Goal: Find specific page/section: Find specific page/section

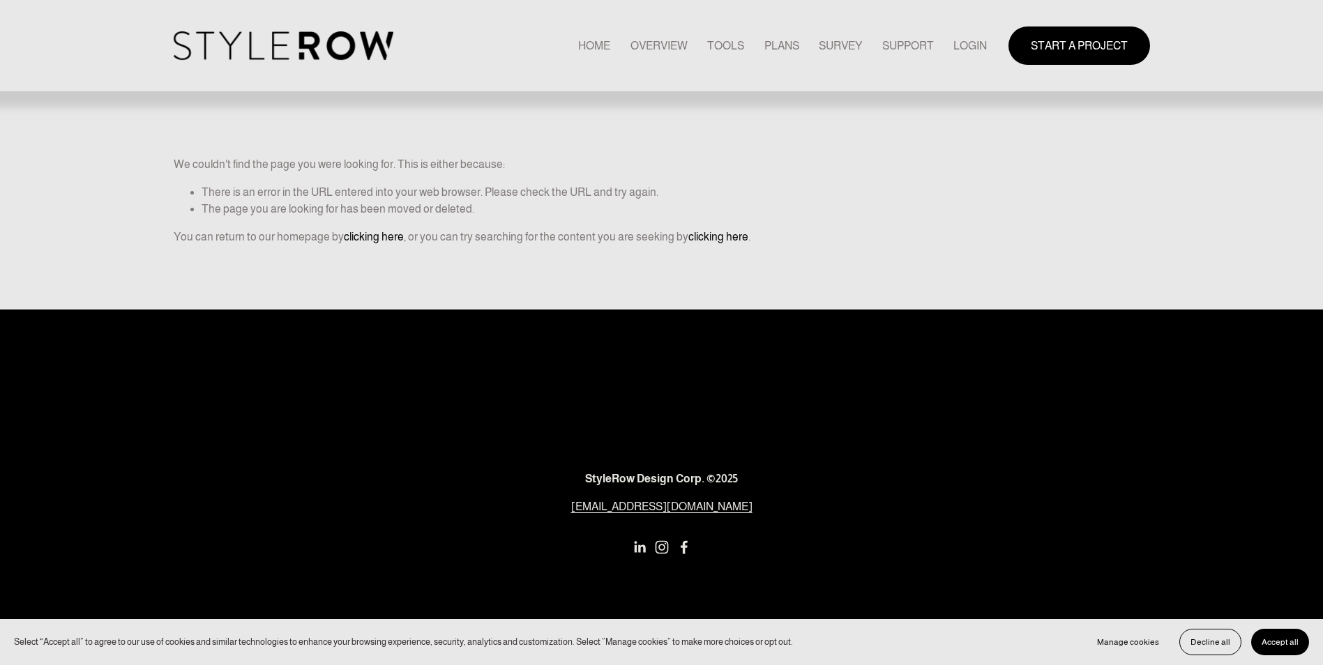
click at [964, 40] on link "LOGIN" at bounding box center [969, 45] width 33 height 19
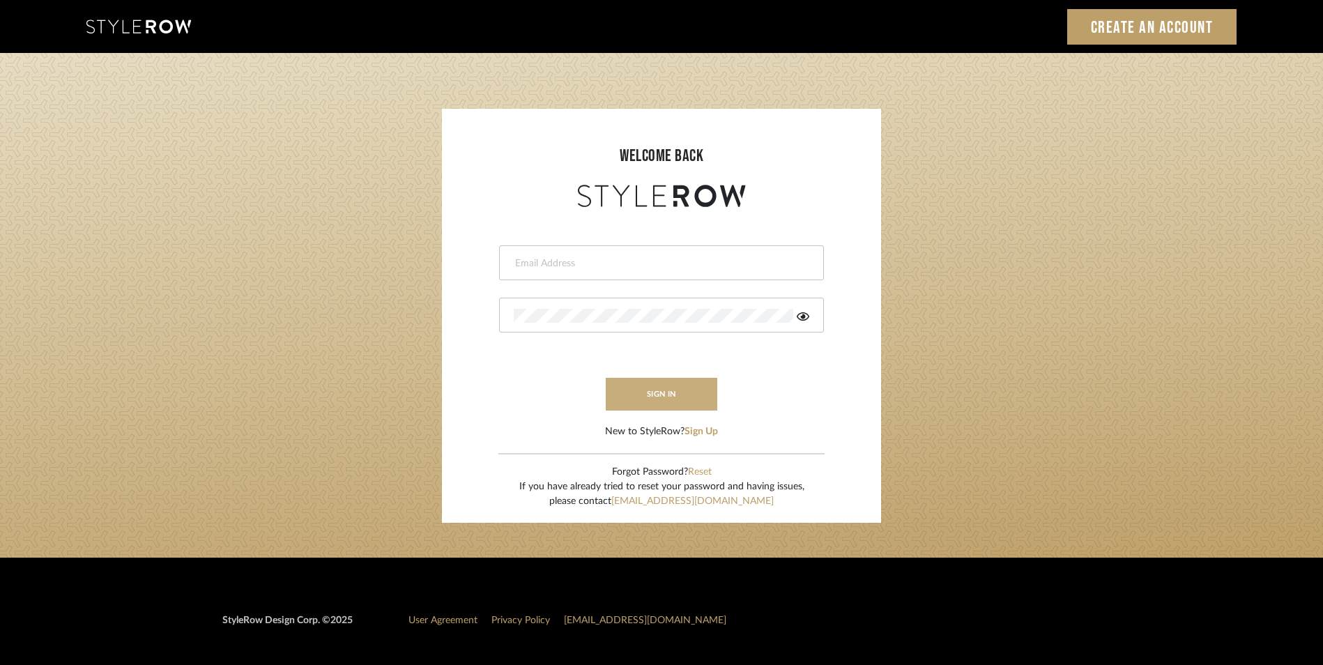
type input "eman@perspective-interiors.com"
click at [662, 383] on button "sign in" at bounding box center [662, 394] width 112 height 33
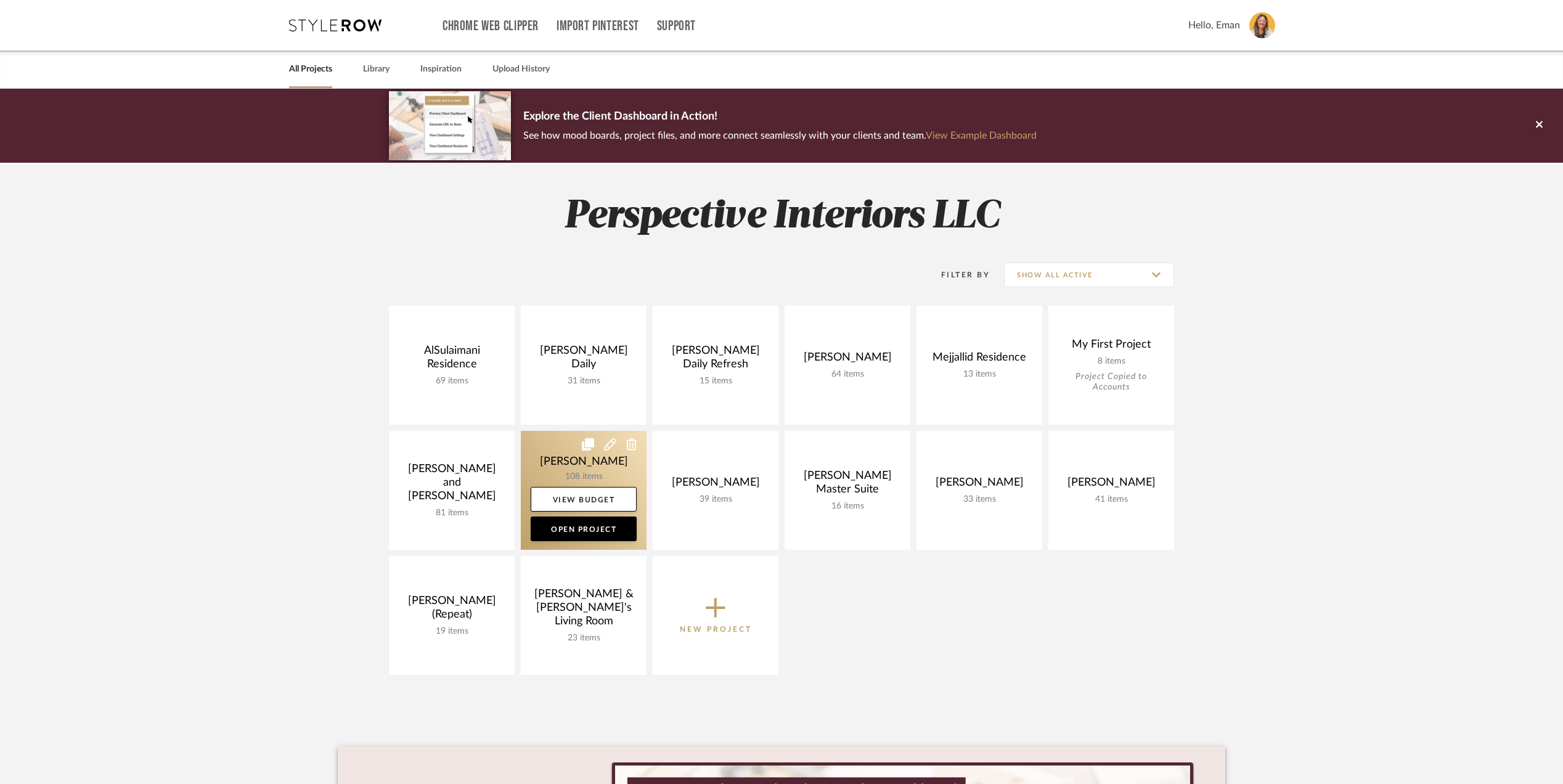
click at [545, 451] on link at bounding box center [583, 490] width 126 height 119
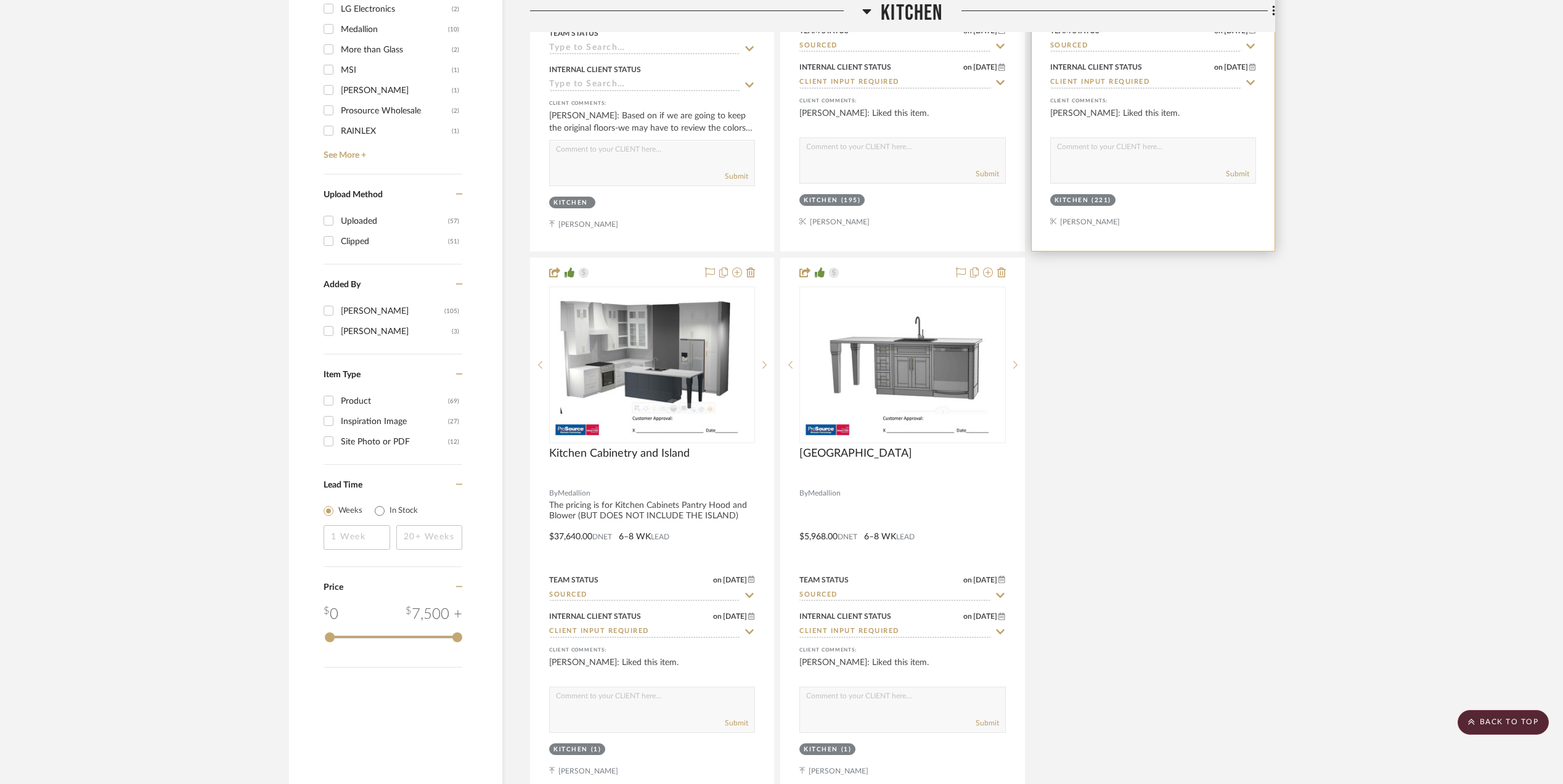
scroll to position [1725, 0]
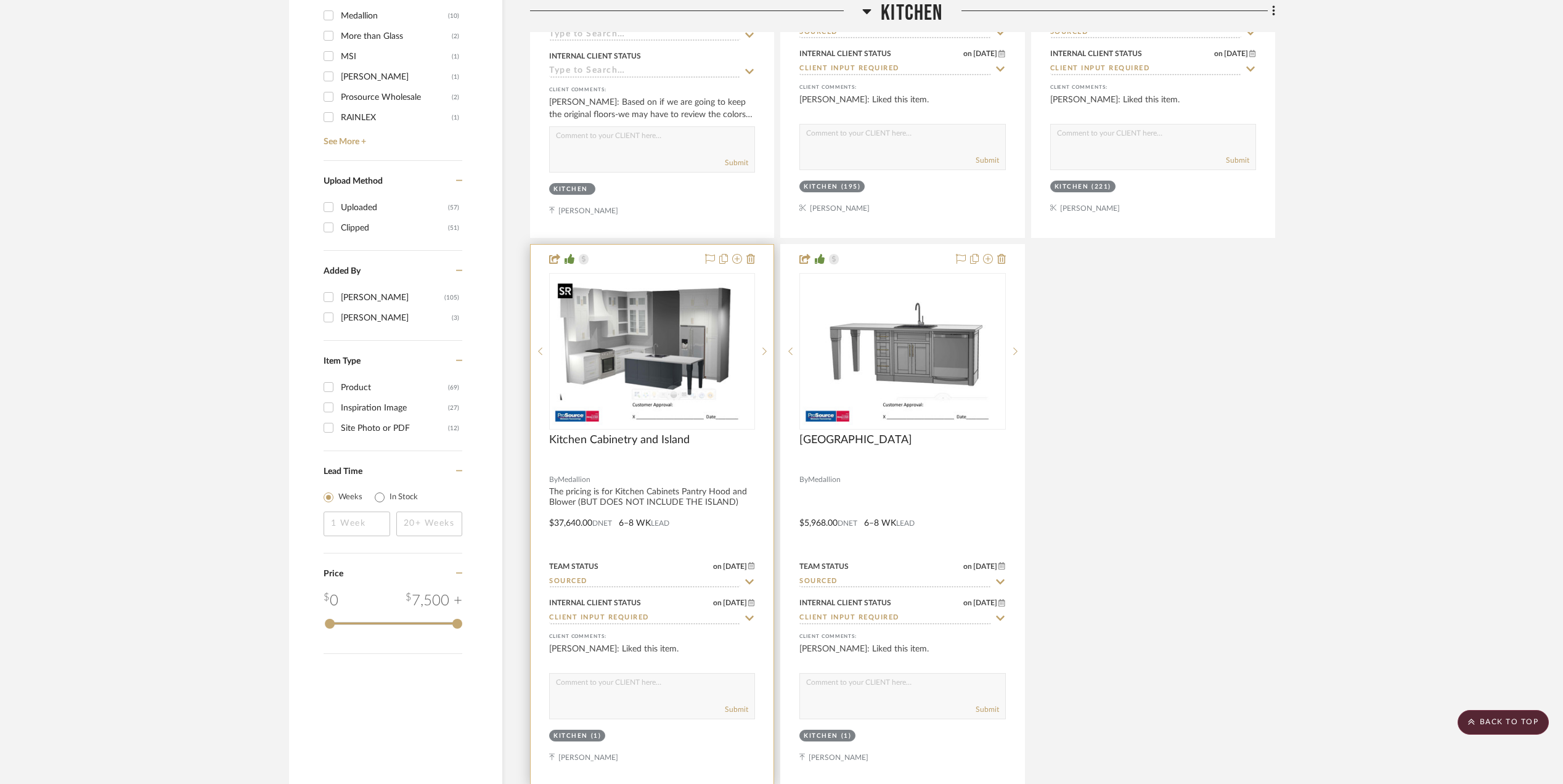
click at [0, 0] on img at bounding box center [0, 0] width 0 height 0
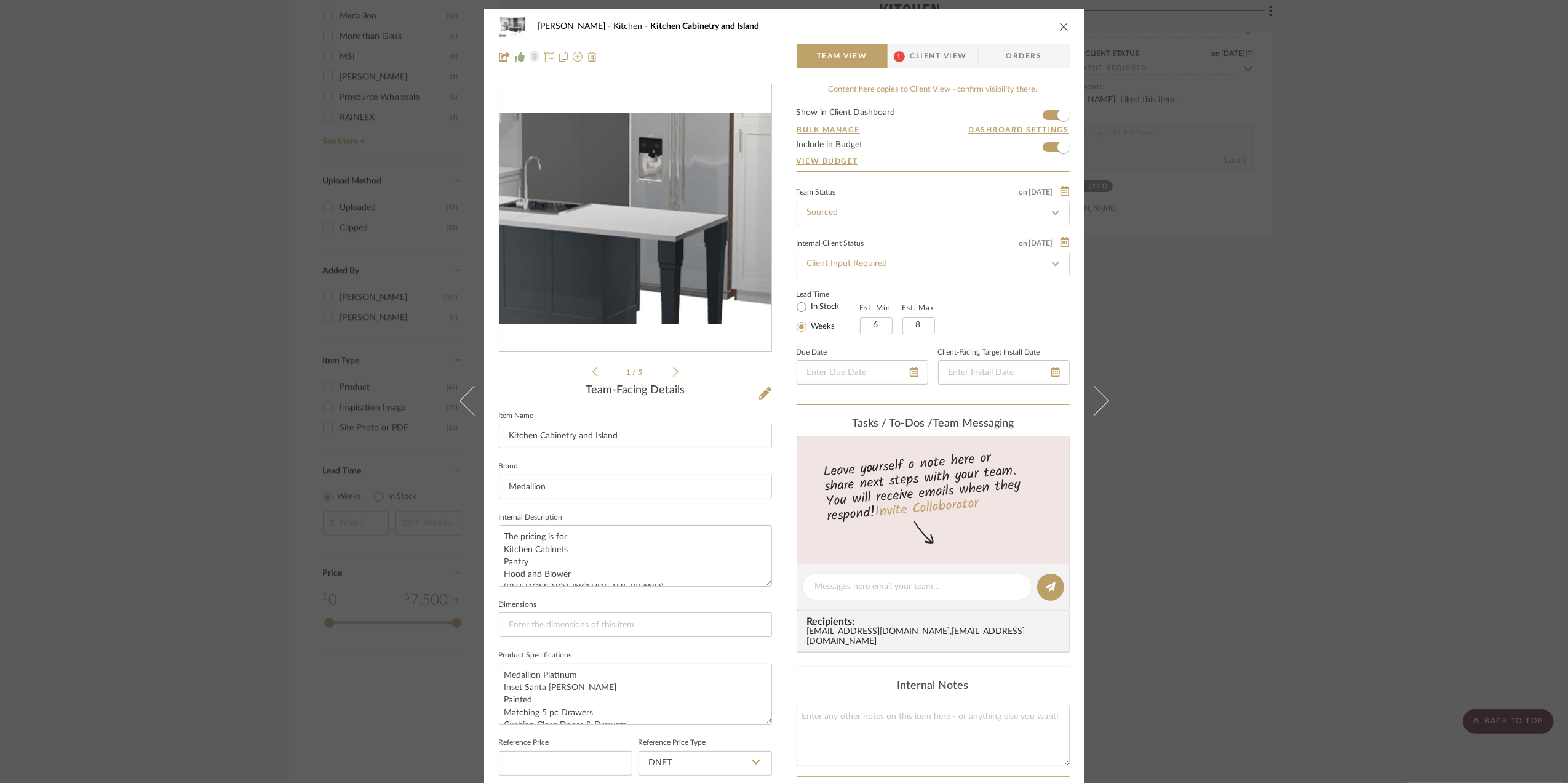
click at [670, 229] on img "0" at bounding box center [635, 218] width 272 height 210
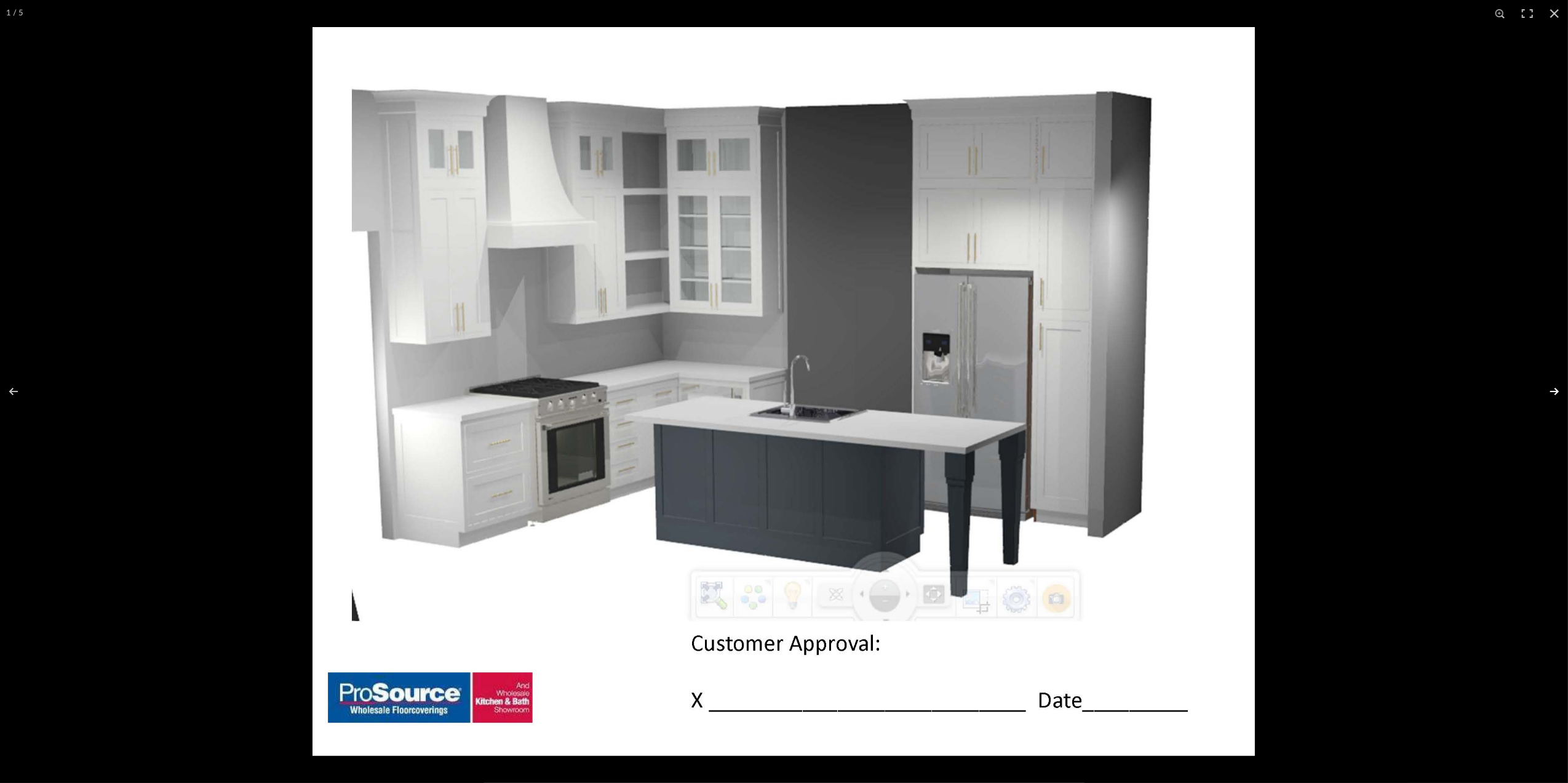
click at [1556, 390] on button at bounding box center [1547, 392] width 43 height 62
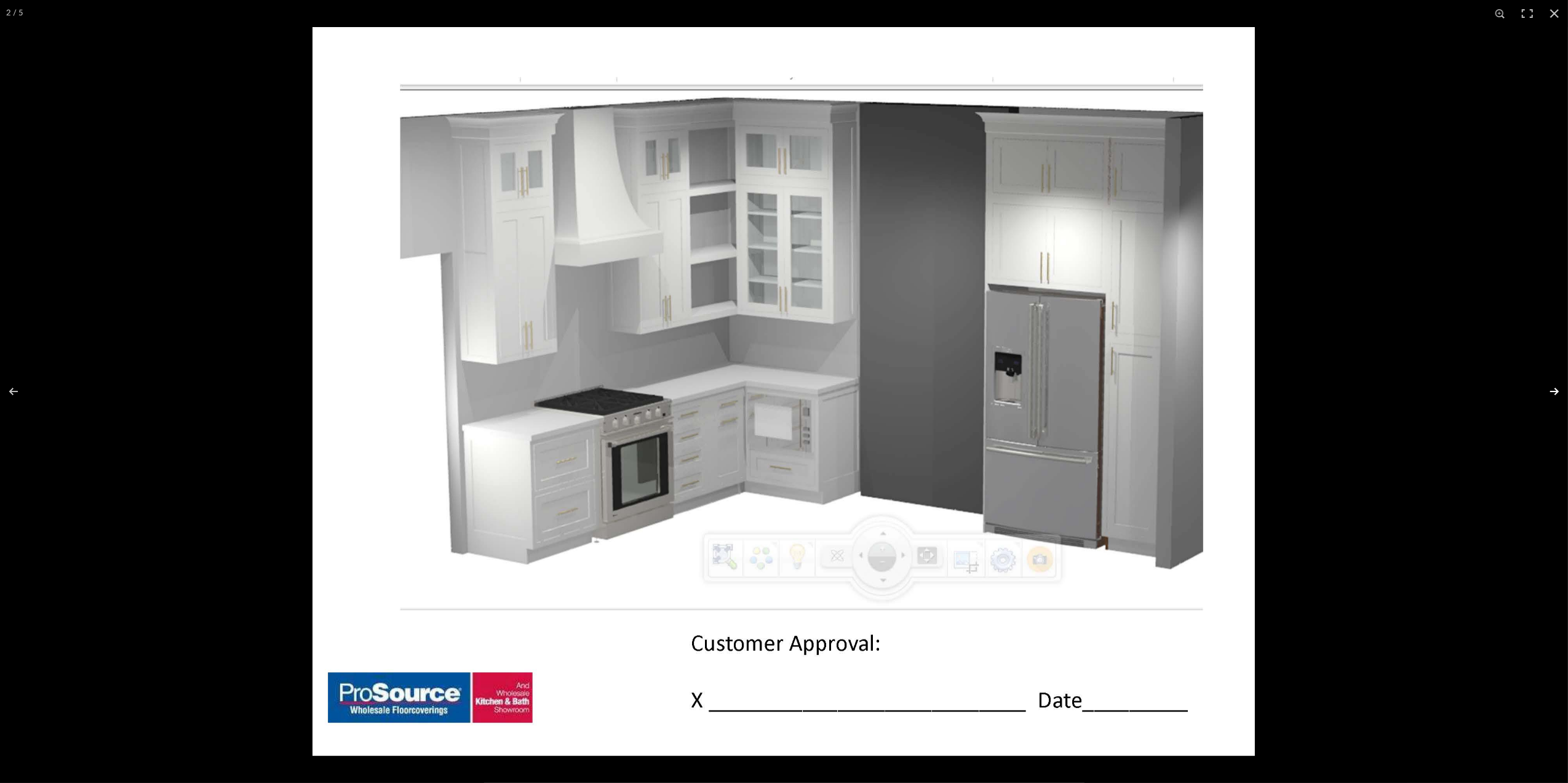
click at [1556, 390] on button at bounding box center [1547, 392] width 43 height 62
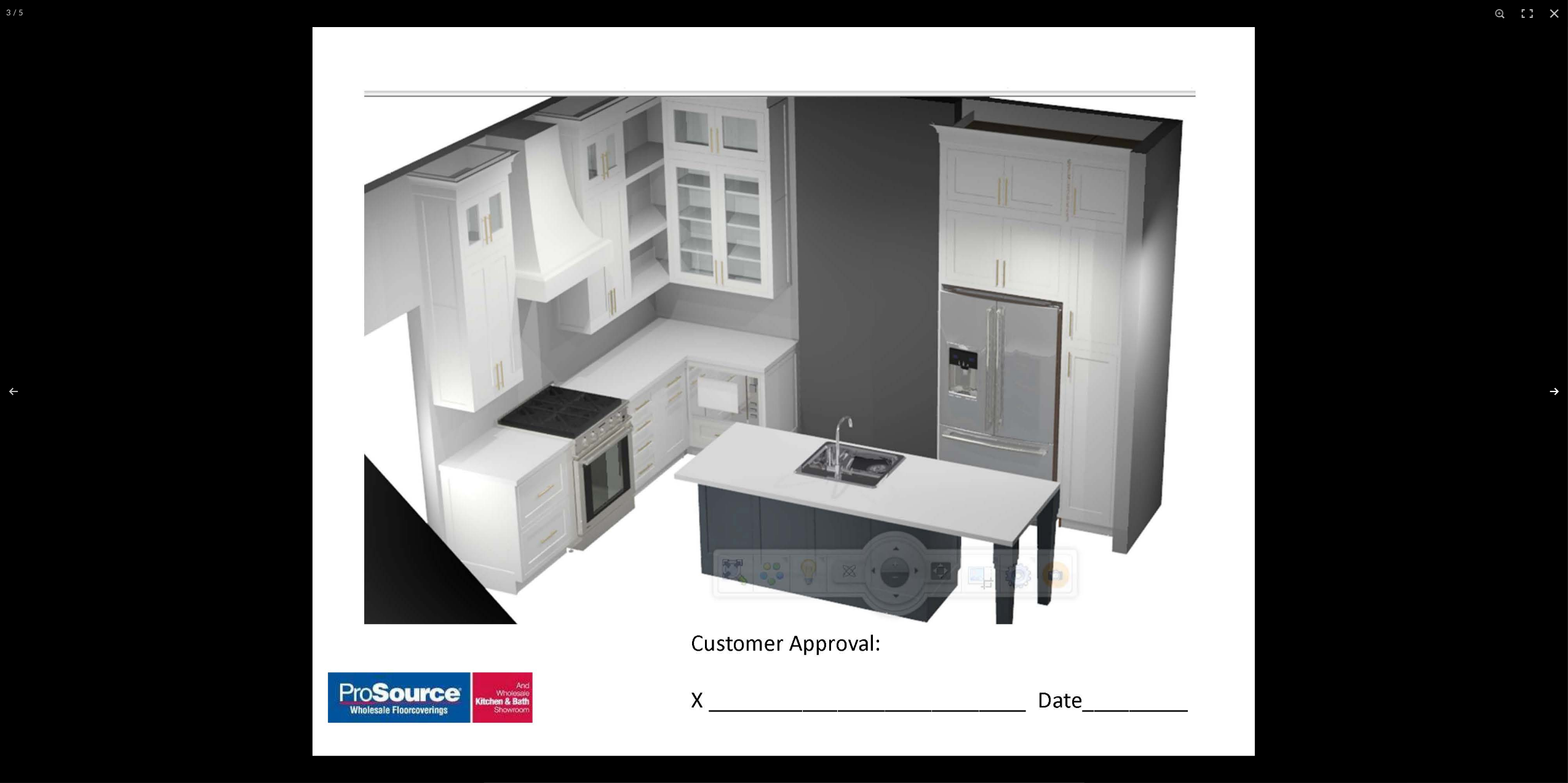
click at [1556, 390] on button at bounding box center [1547, 392] width 43 height 62
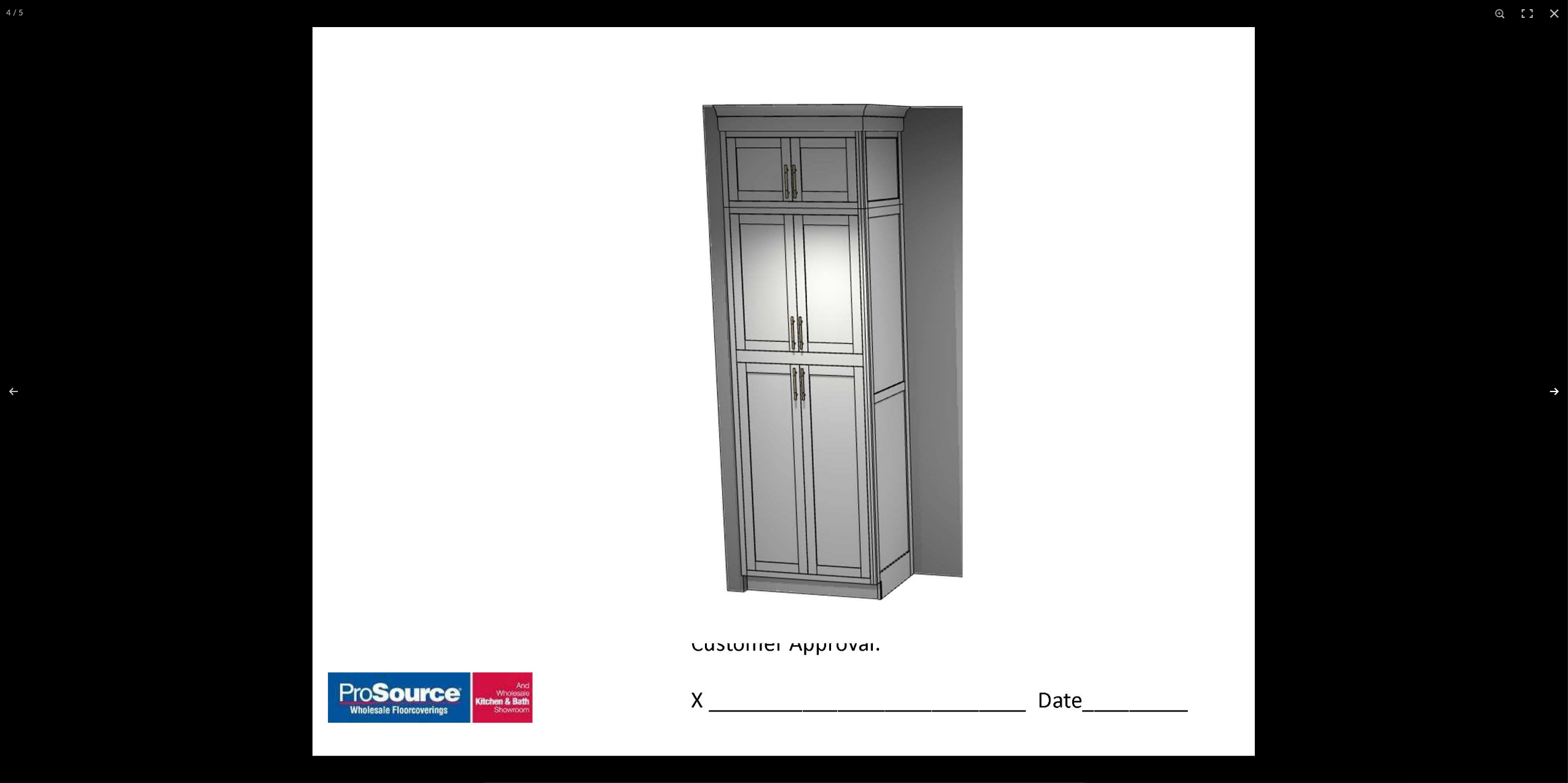
click at [1554, 393] on button at bounding box center [1547, 392] width 43 height 62
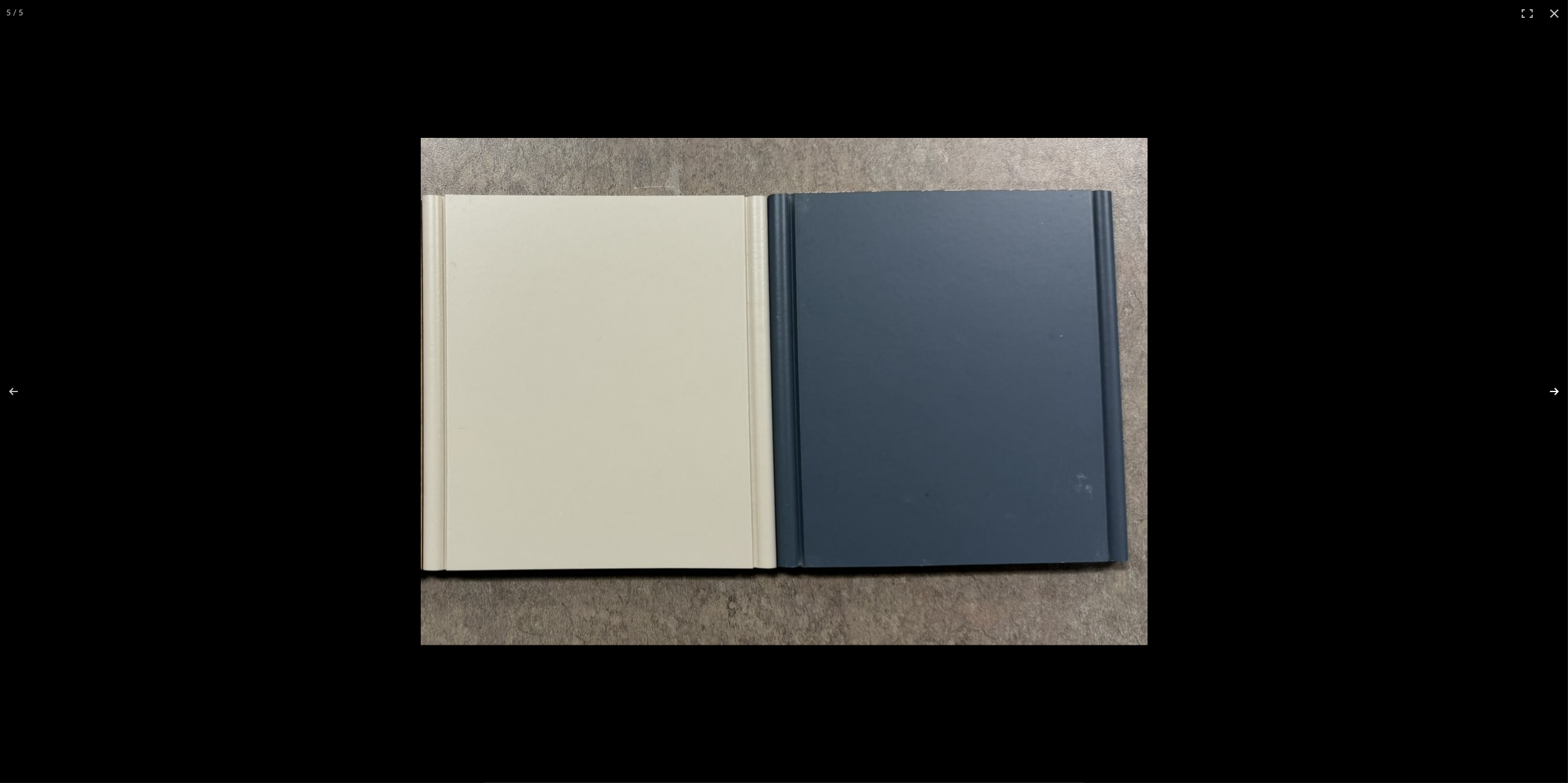
click at [1554, 393] on button at bounding box center [1547, 392] width 43 height 62
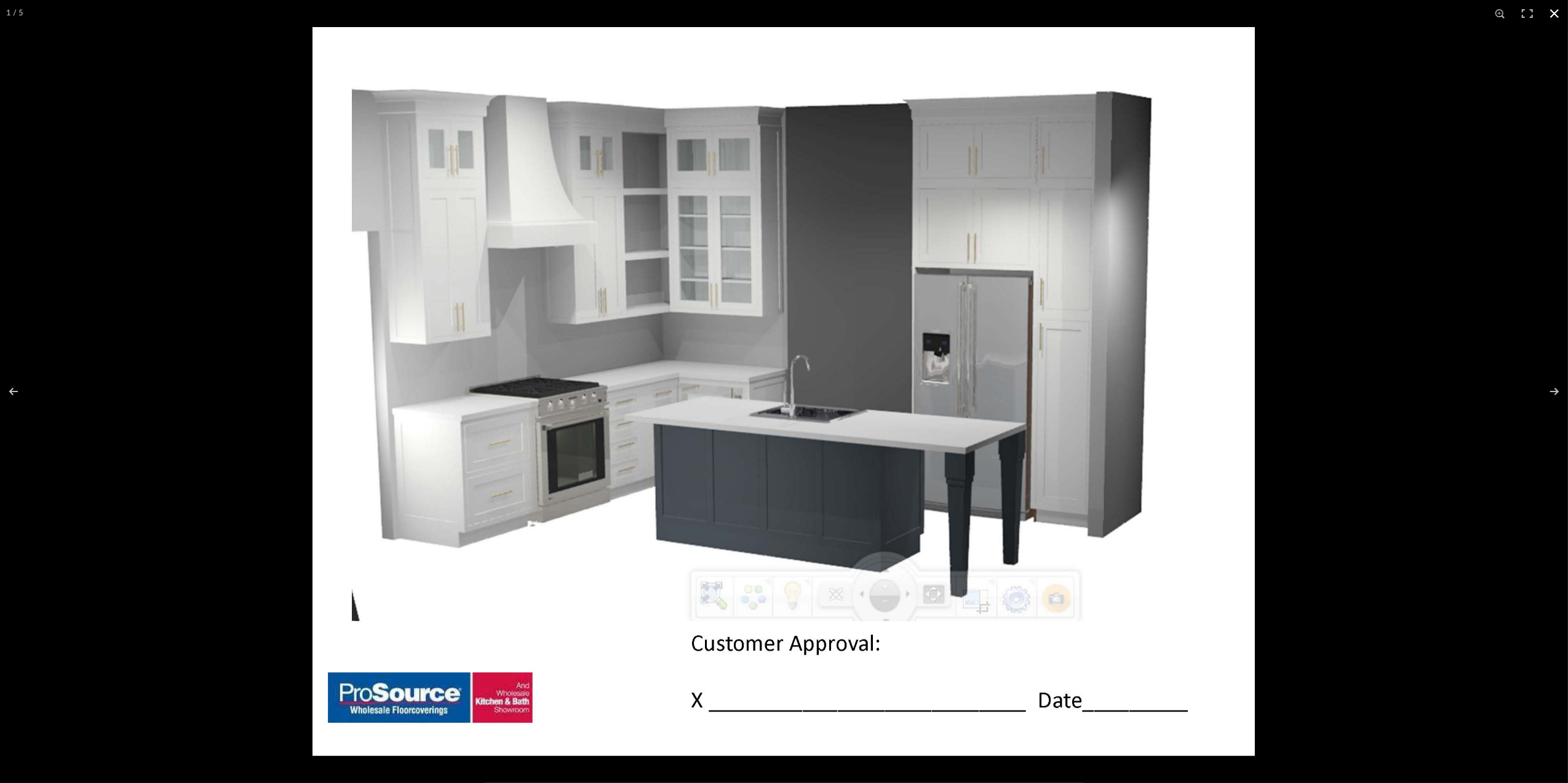
click at [1551, 15] on button at bounding box center [1555, 13] width 27 height 27
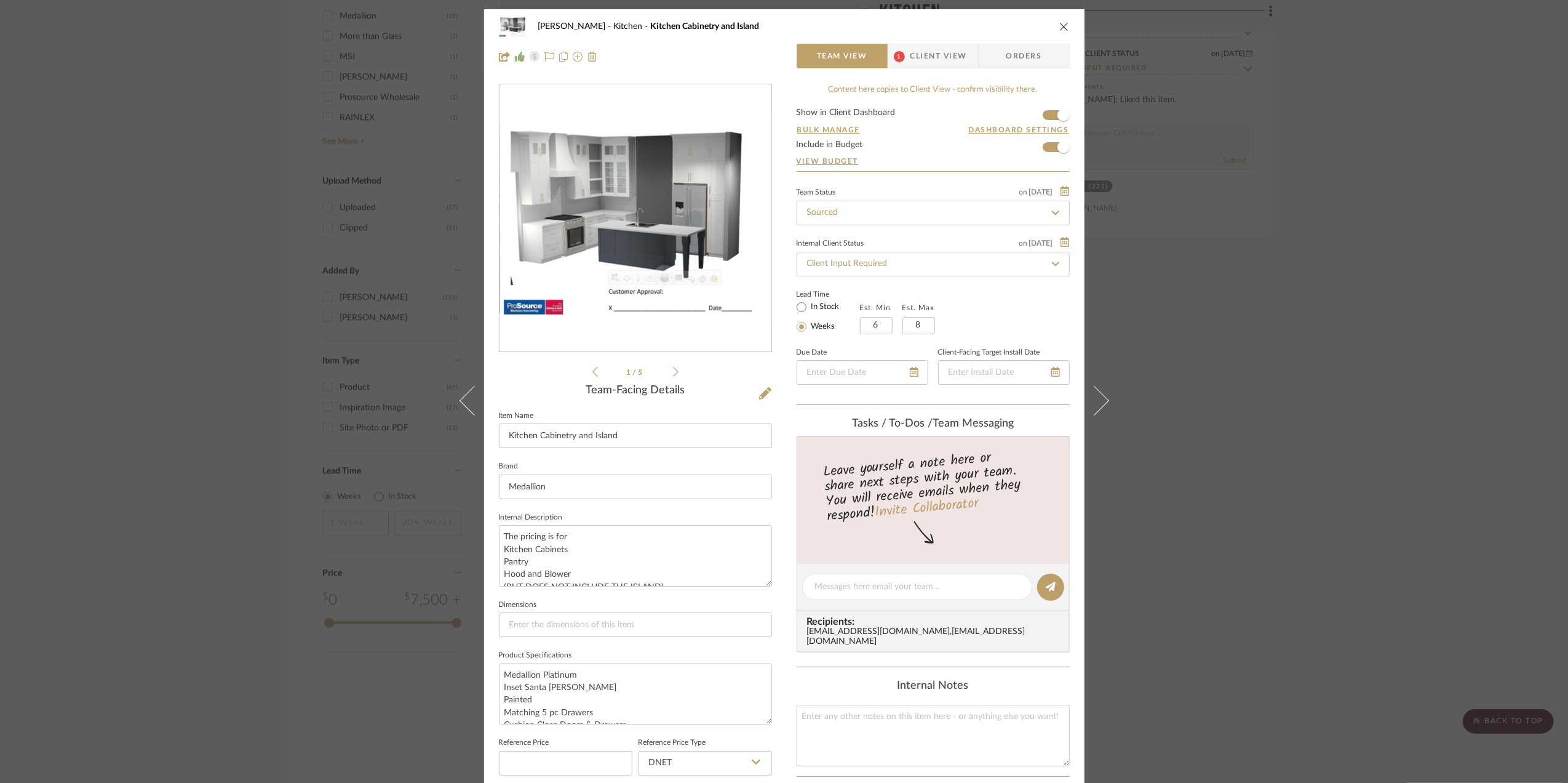
click at [1400, 510] on div "Patrick Bozeman Kitchen Kitchen Cabinetry and Island Team View 1 Client View Or…" at bounding box center [784, 391] width 1568 height 783
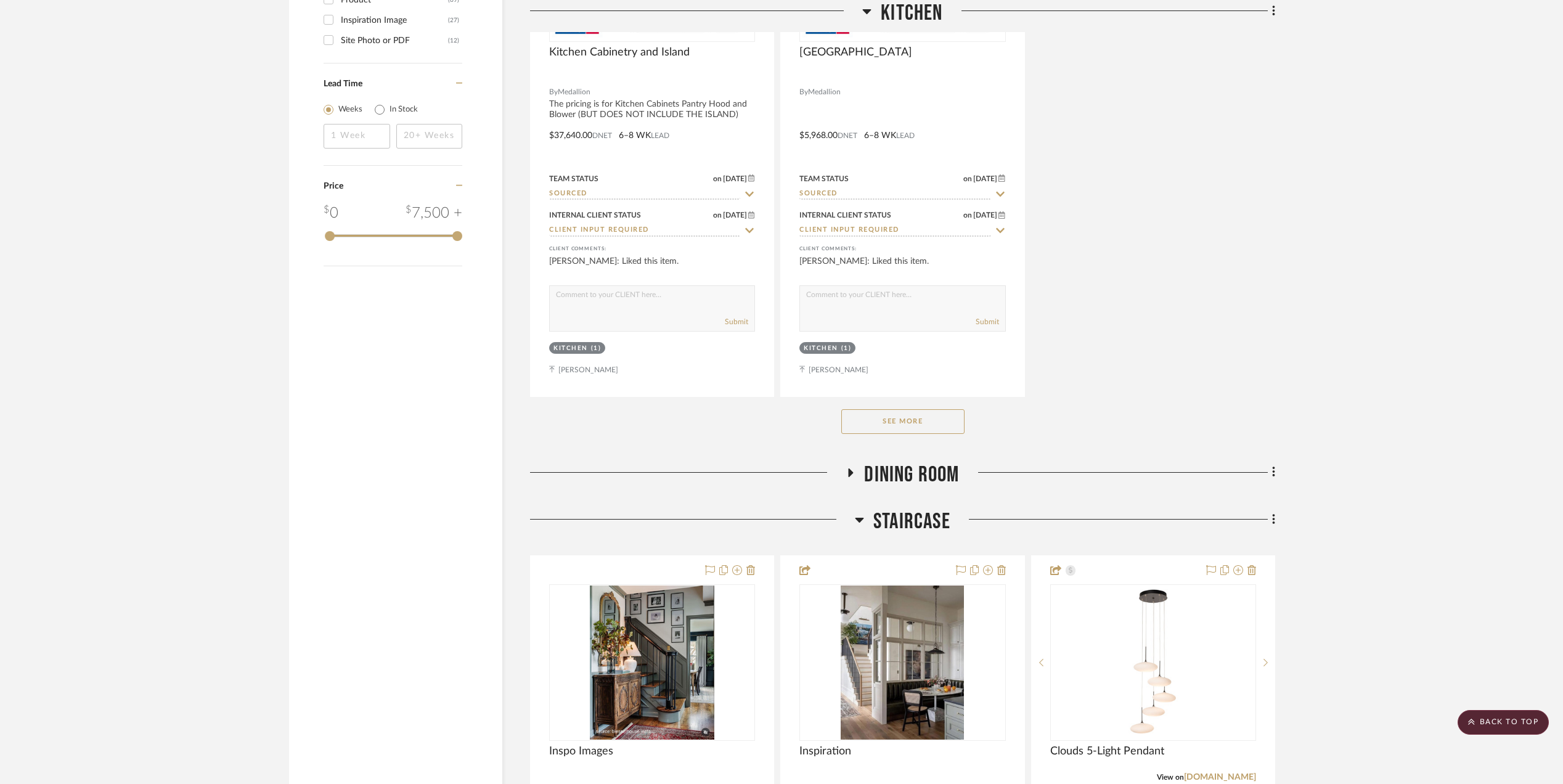
scroll to position [2136, 0]
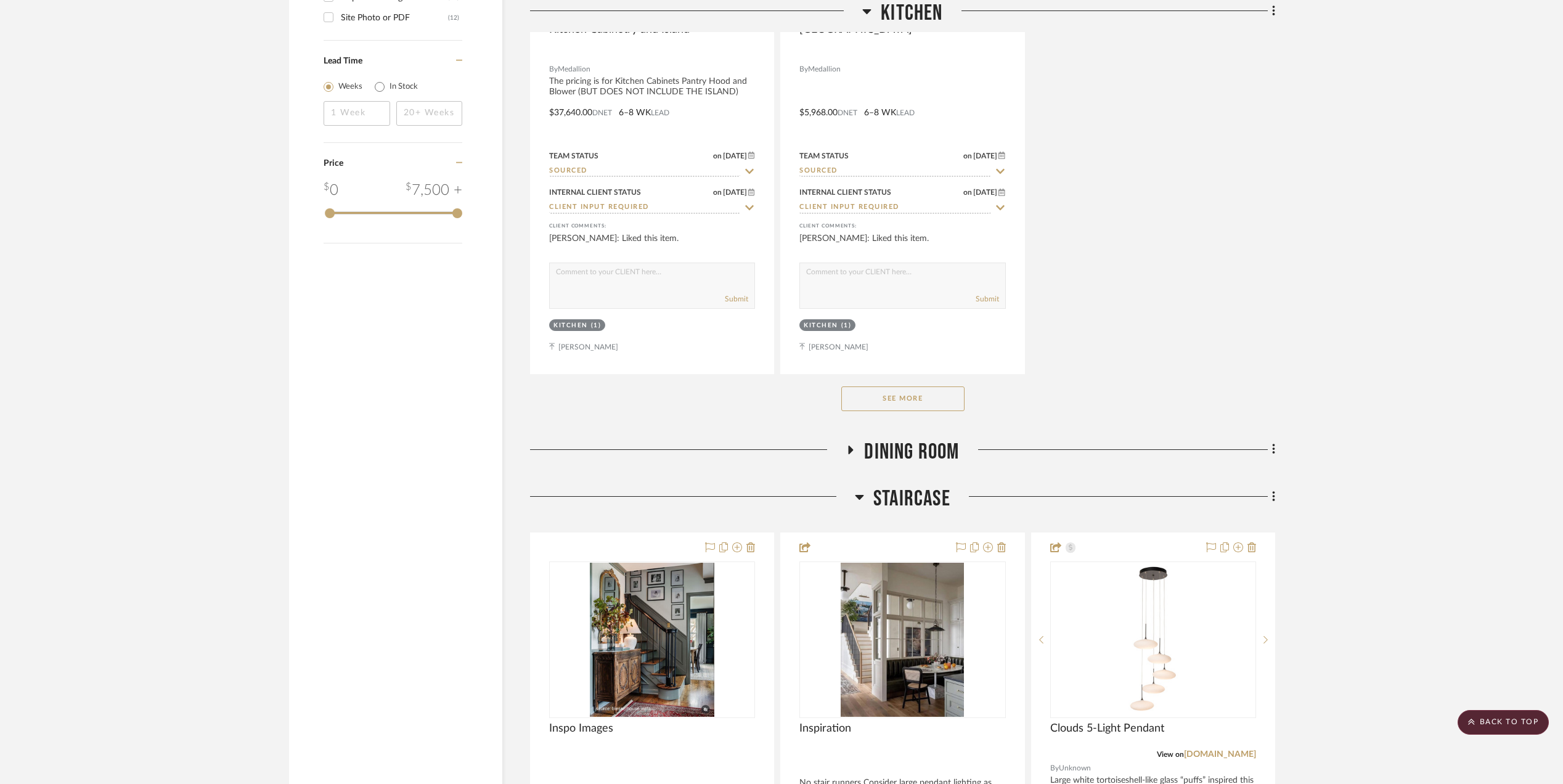
click at [927, 402] on button "See More" at bounding box center [903, 399] width 123 height 25
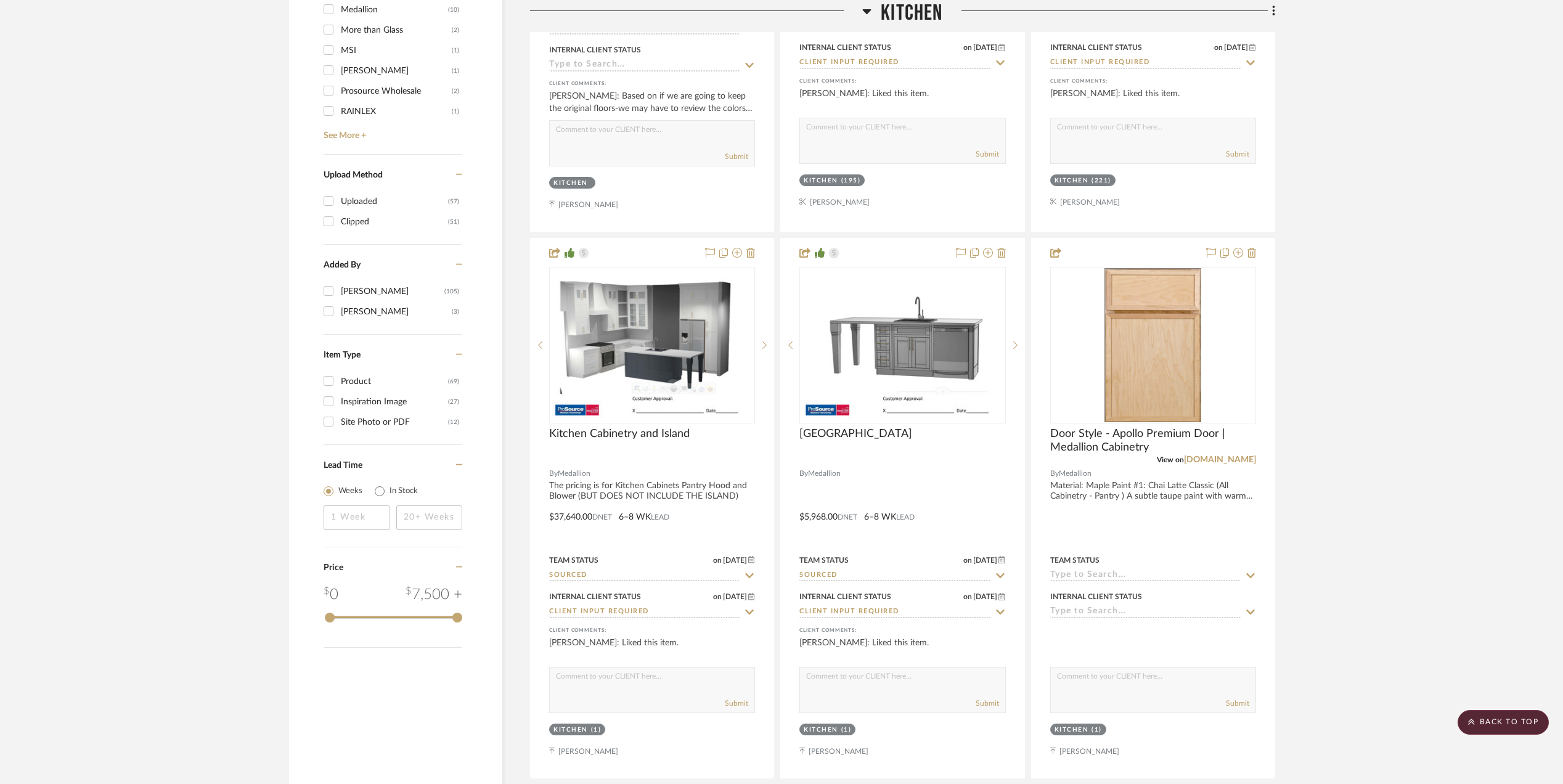
scroll to position [1725, 0]
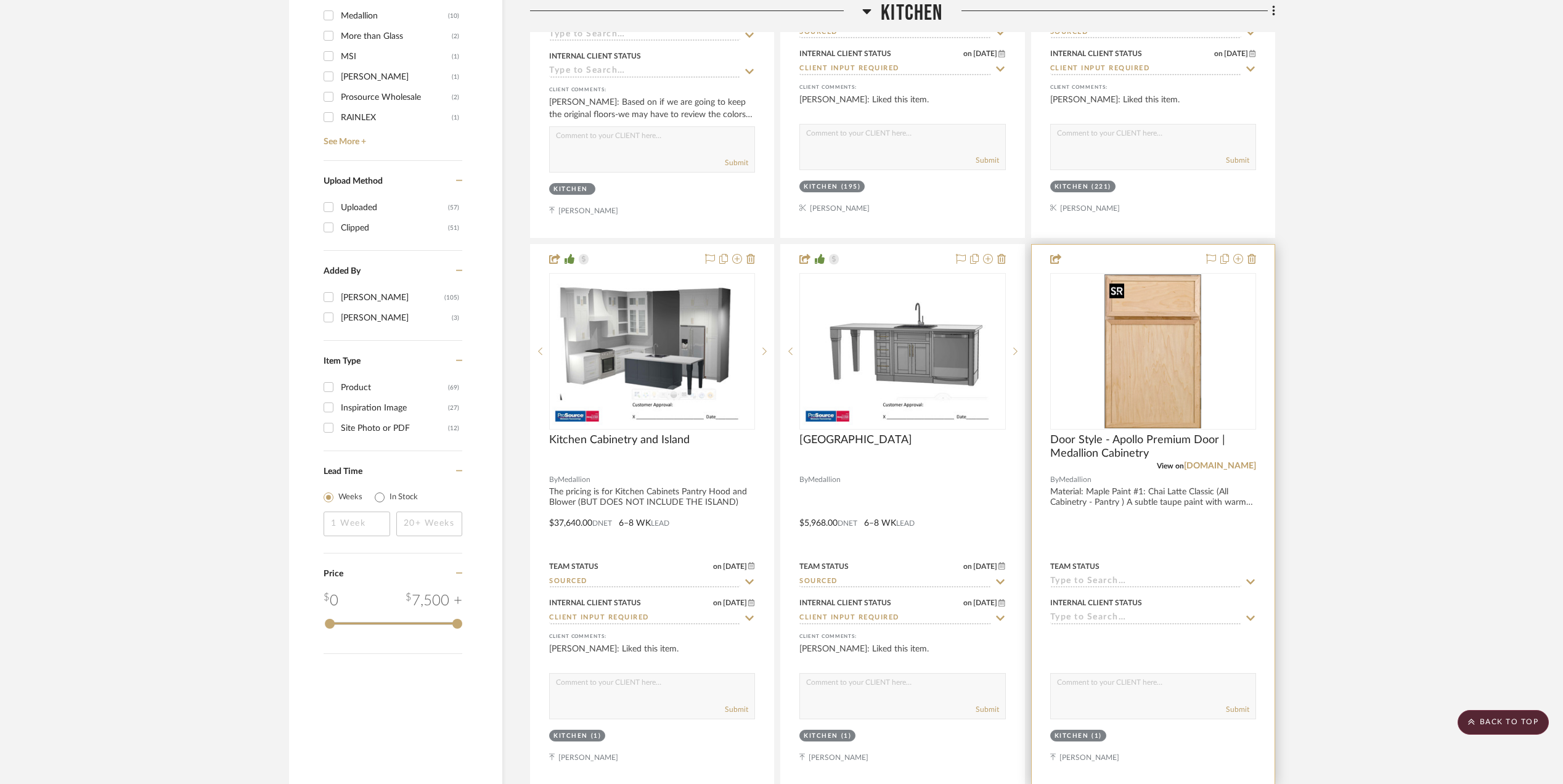
click at [0, 0] on img at bounding box center [0, 0] width 0 height 0
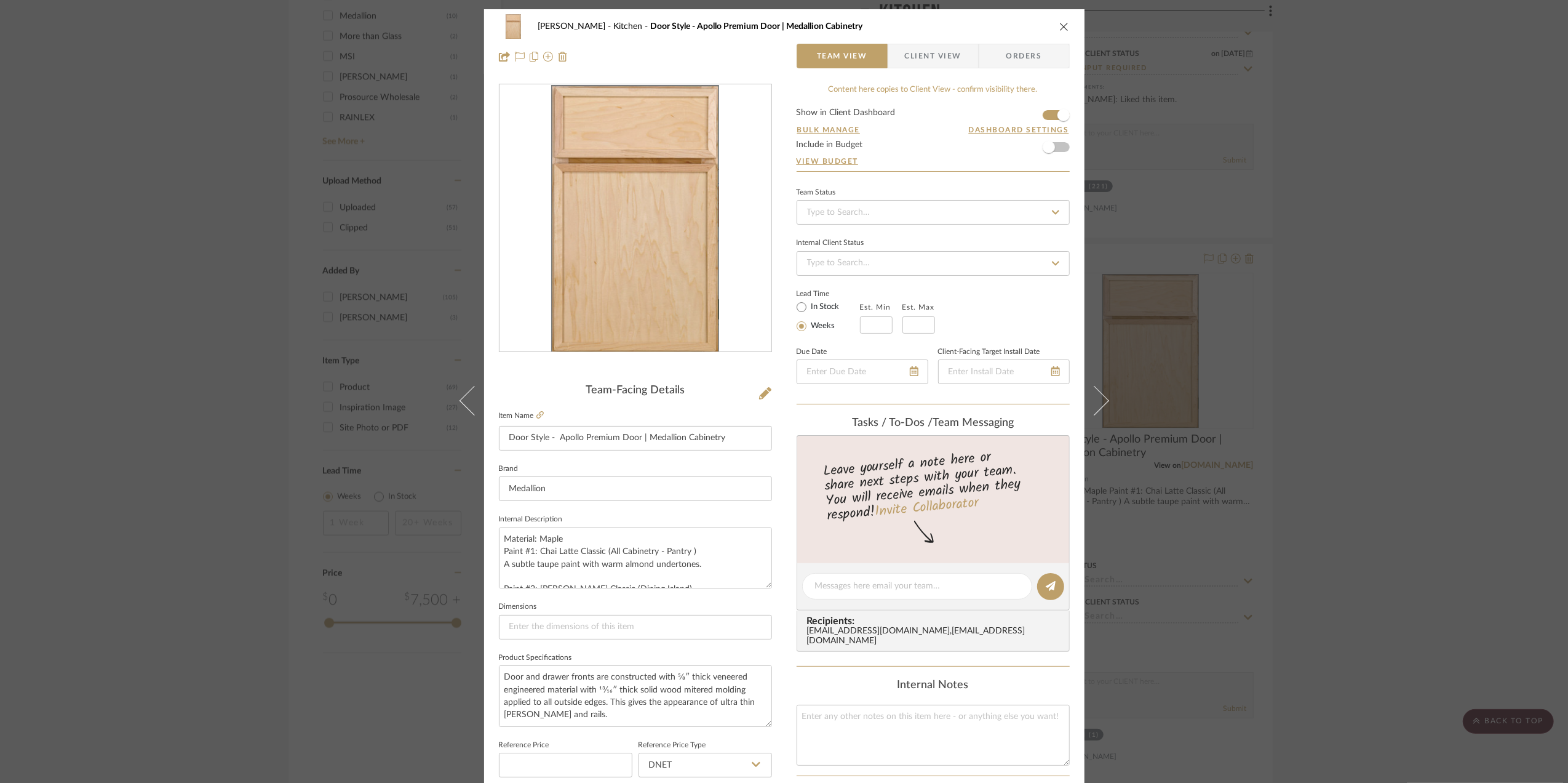
click at [601, 256] on img "0" at bounding box center [635, 218] width 168 height 267
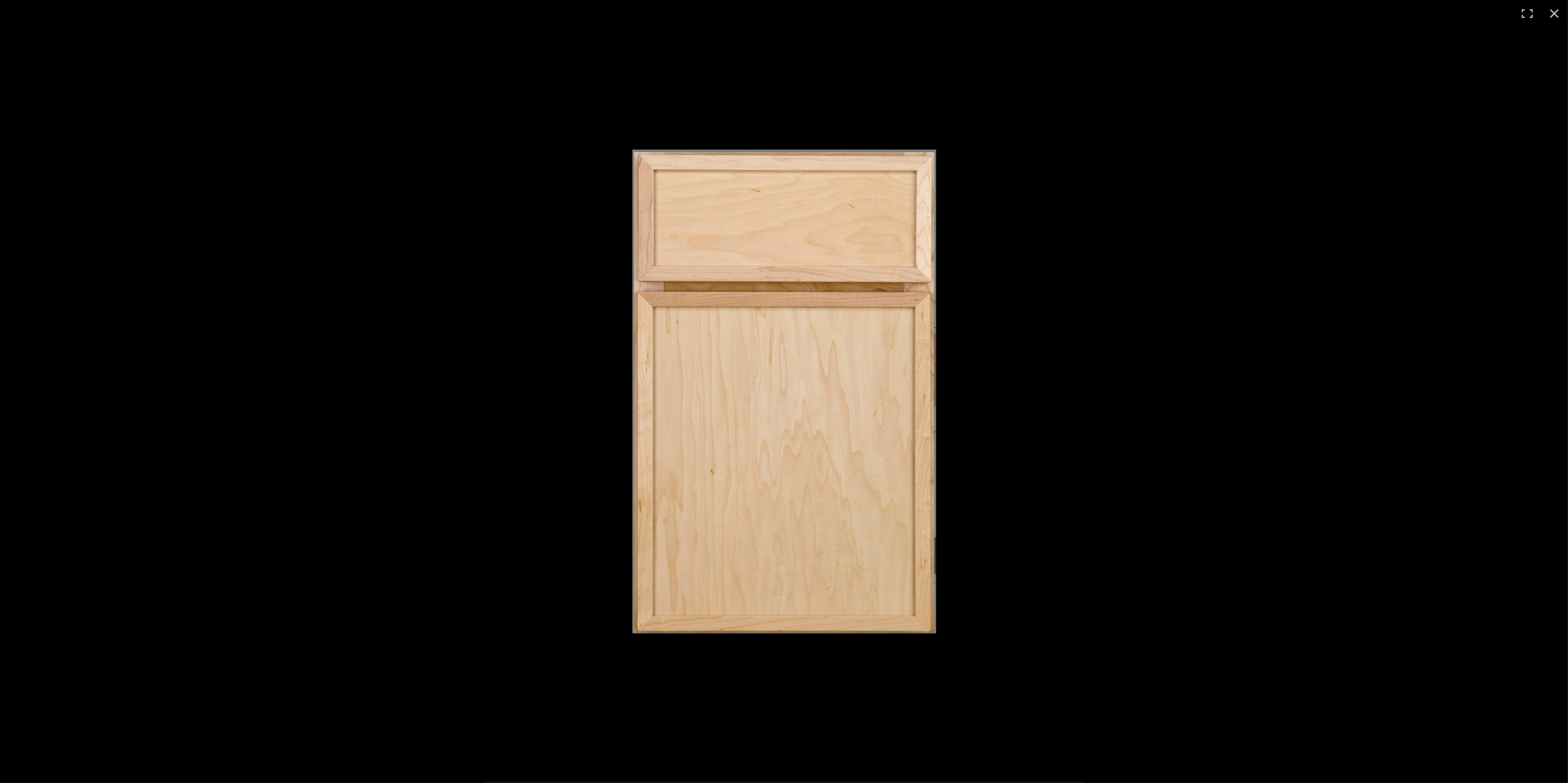
click at [1484, 373] on div at bounding box center [1153, 409] width 1041 height 520
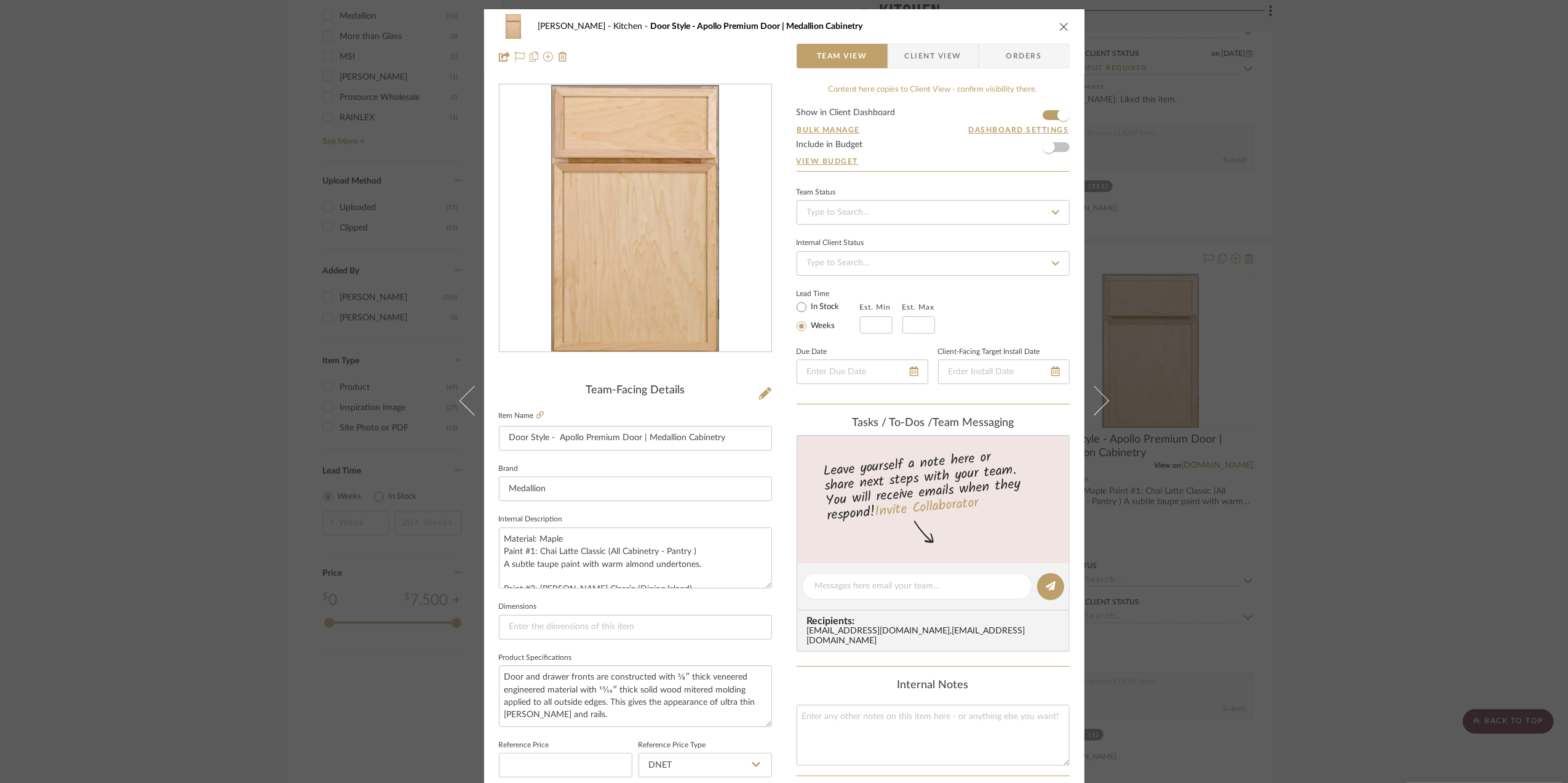
click at [1482, 372] on div "Patrick Bozeman Kitchen Door Style - Apollo Premium Door | Medallion Cabinetry …" at bounding box center [784, 391] width 1568 height 783
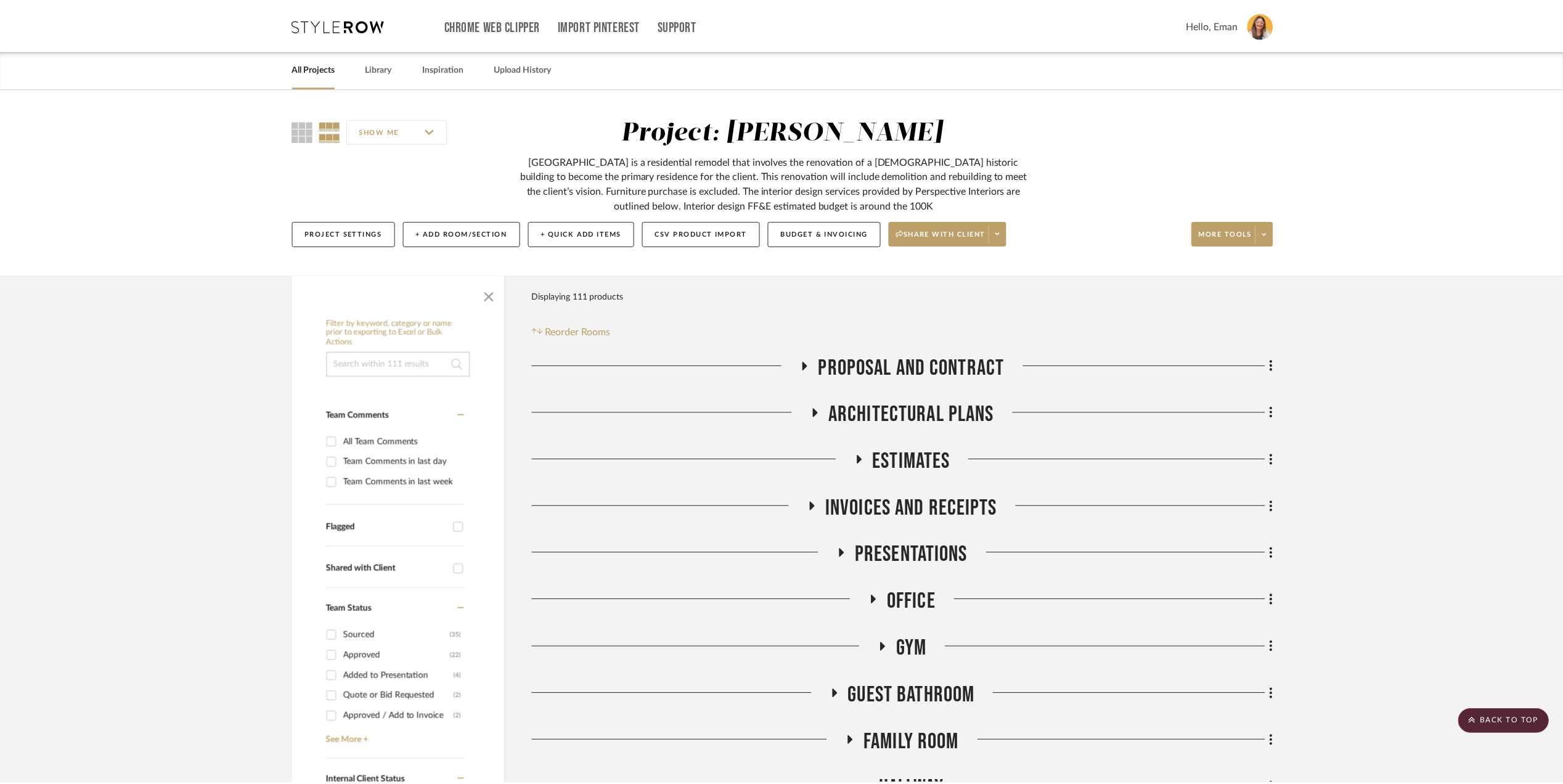
scroll to position [1725, 0]
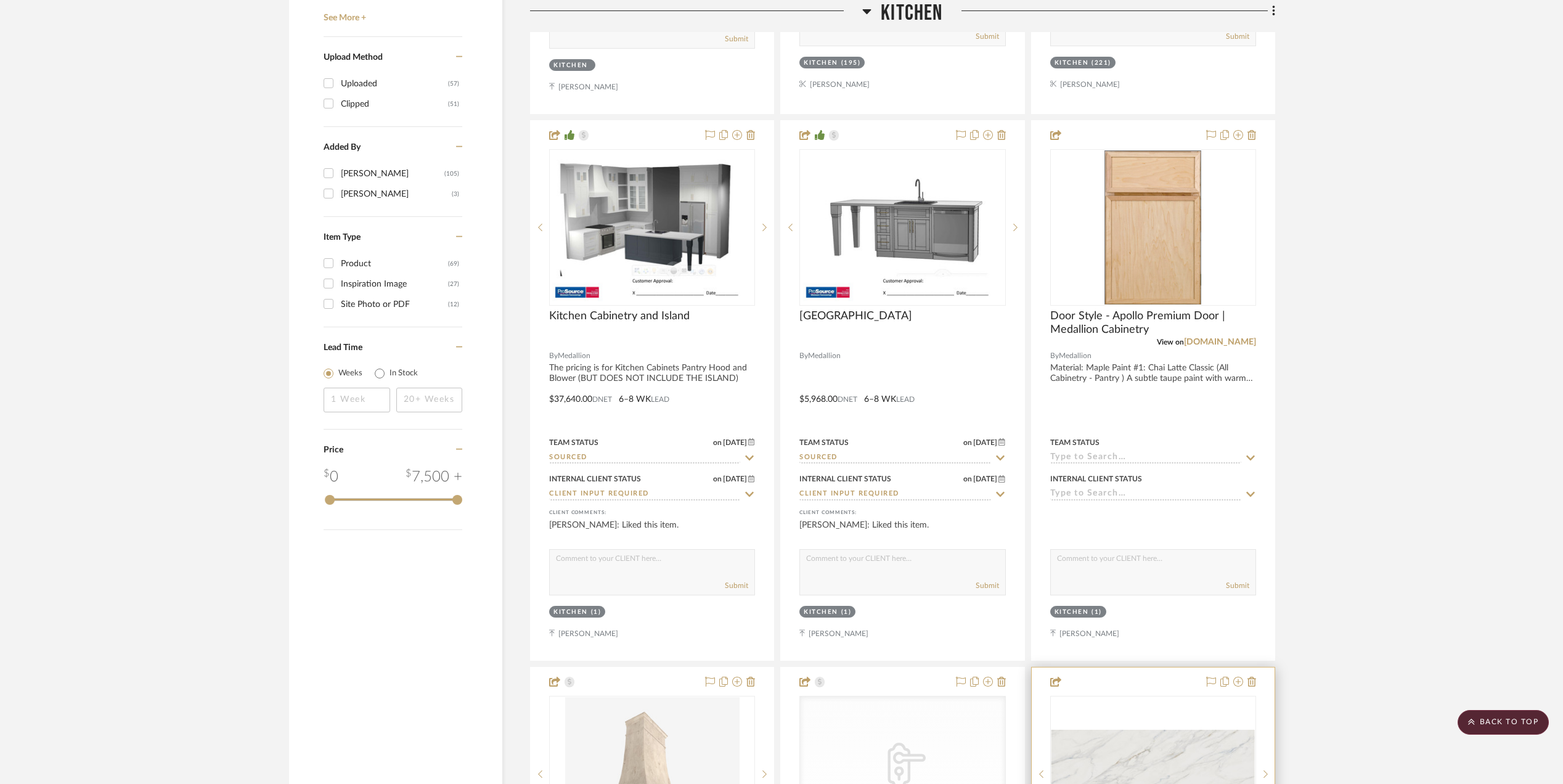
scroll to position [1808, 0]
